Goal: Find specific page/section: Find specific page/section

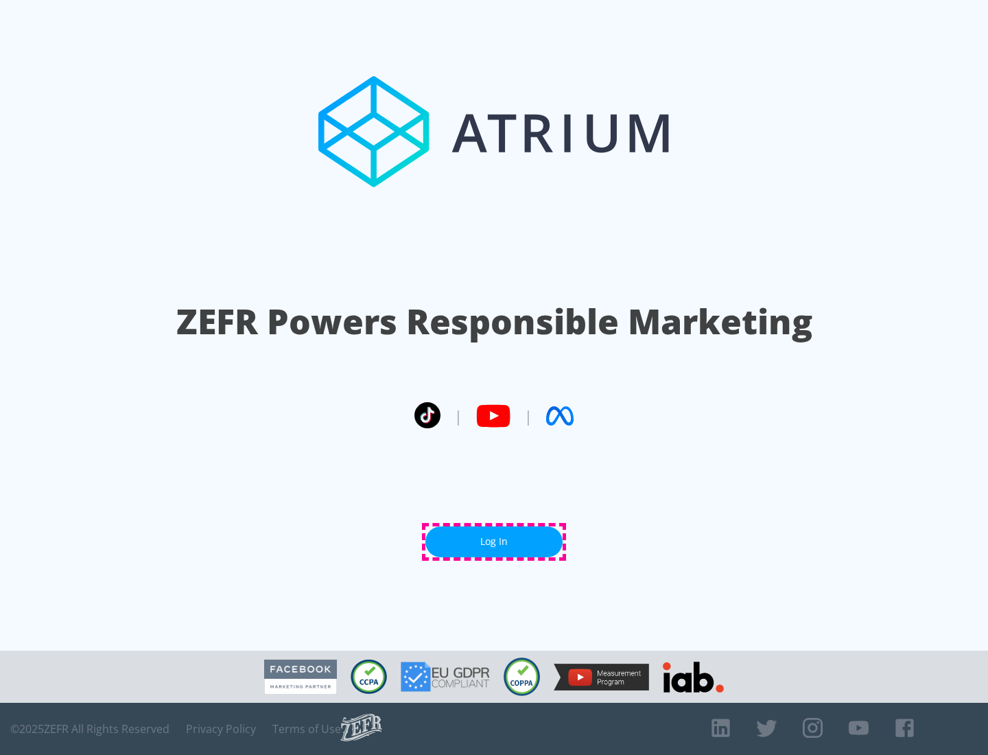
click at [494, 541] on link "Log In" at bounding box center [493, 541] width 137 height 31
